Goal: Check status

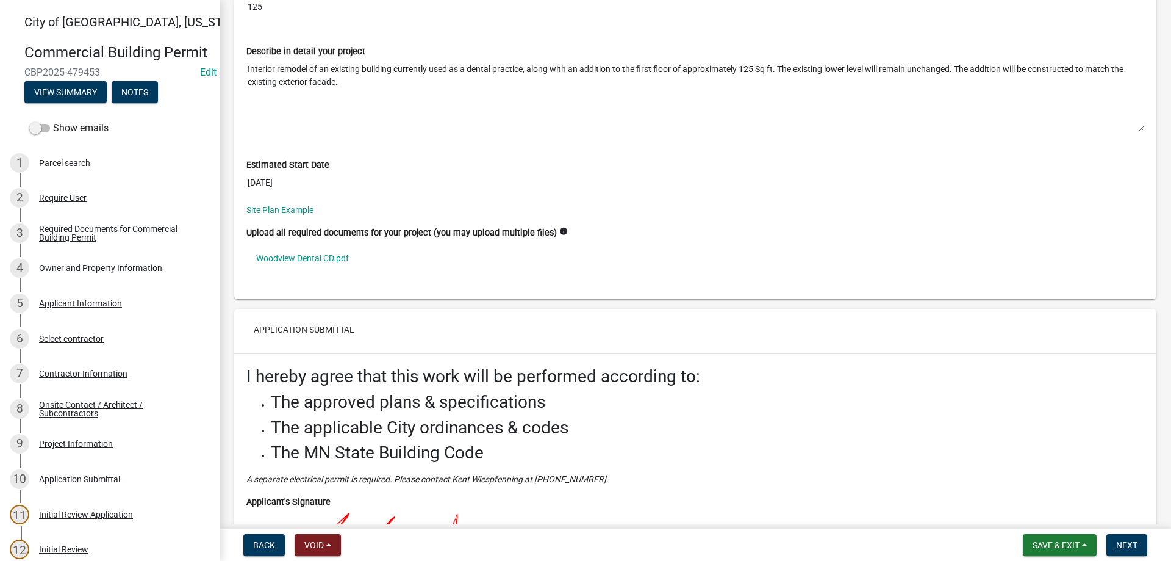
scroll to position [4659, 0]
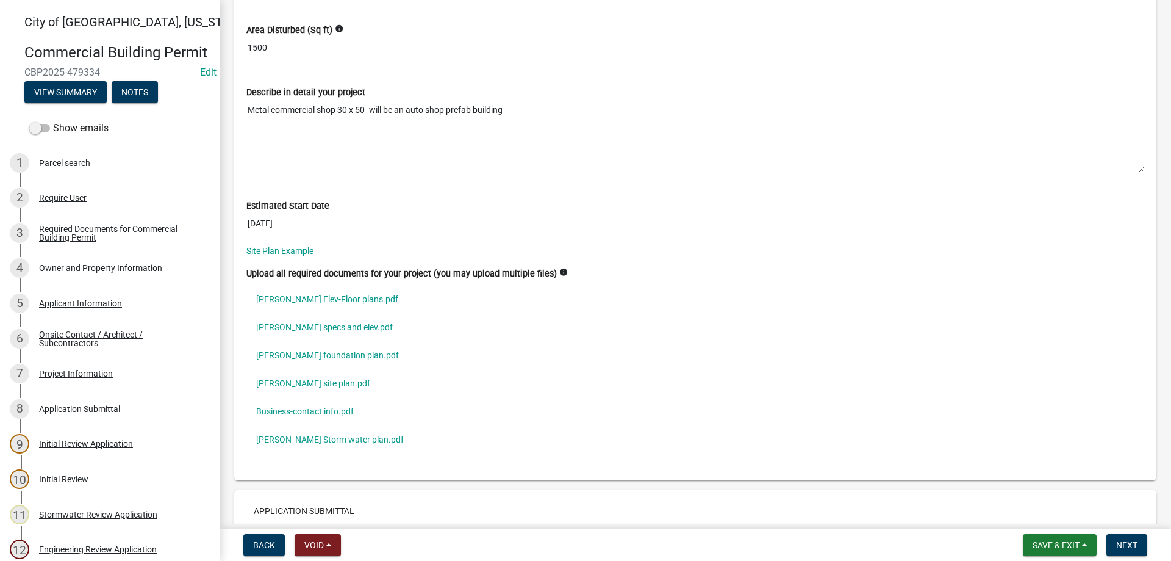
scroll to position [3825, 0]
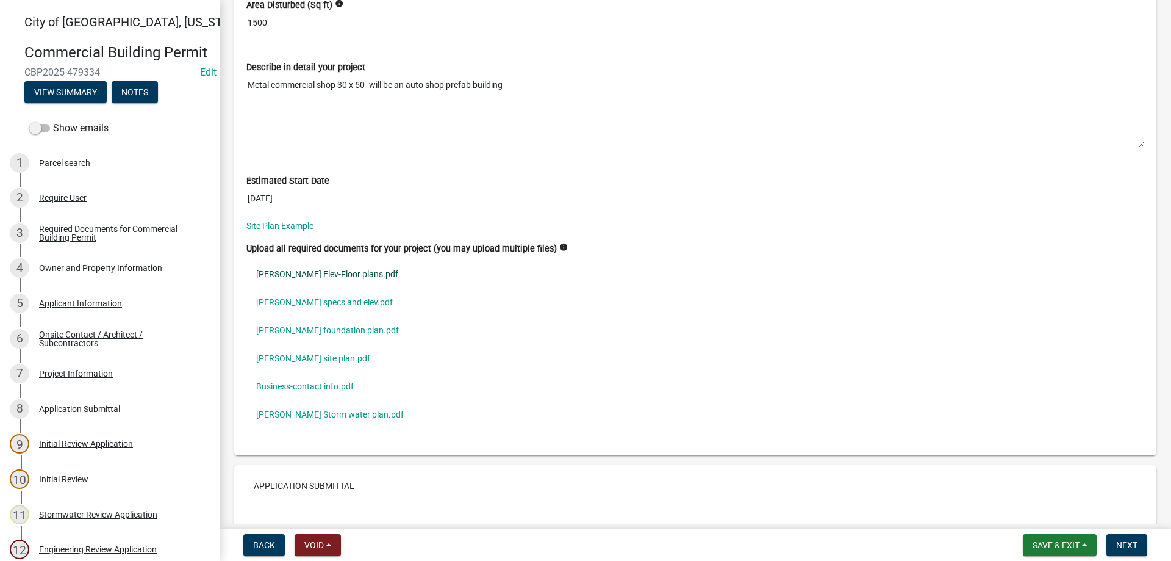
click at [328, 276] on link "McDermott-Rakowski Elev-Floor plans.pdf" at bounding box center [695, 274] width 898 height 28
click at [362, 302] on link "McDermott-Rakowski specs and elev.pdf" at bounding box center [695, 302] width 898 height 28
click at [318, 334] on link "McDermott-Rakowski foundation plan.pdf" at bounding box center [695, 330] width 898 height 28
click at [336, 352] on link "McDermott-Rakowski site plan.pdf" at bounding box center [695, 358] width 898 height 28
click at [284, 386] on link "Business-contact info.pdf" at bounding box center [695, 386] width 898 height 28
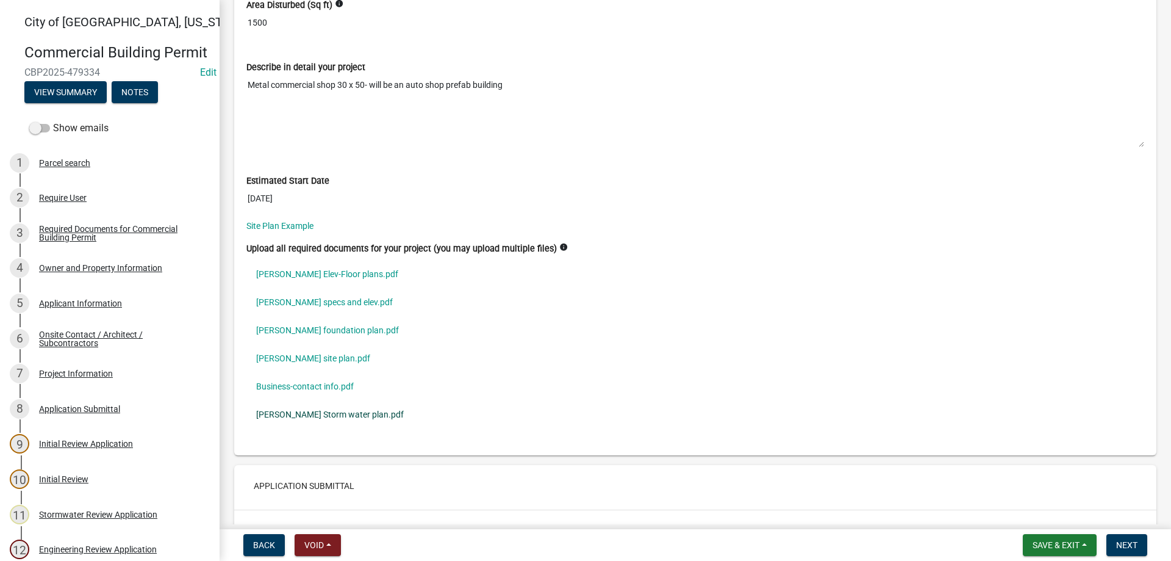
click at [334, 414] on link "McDermott-Rakowski Storm water plan.pdf" at bounding box center [695, 414] width 898 height 28
click at [351, 412] on link "McDermott-Rakowski Storm water plan.pdf" at bounding box center [695, 414] width 898 height 28
click at [334, 411] on link "McDermott-Rakowski Storm water plan.pdf" at bounding box center [695, 414] width 898 height 28
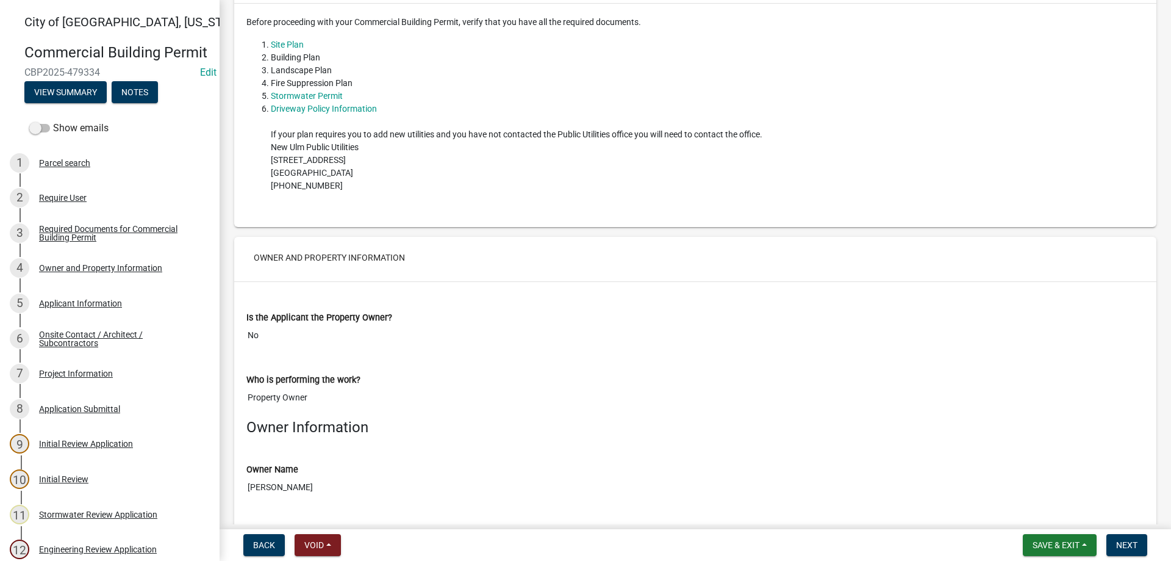
scroll to position [4, 0]
